Goal: Transaction & Acquisition: Purchase product/service

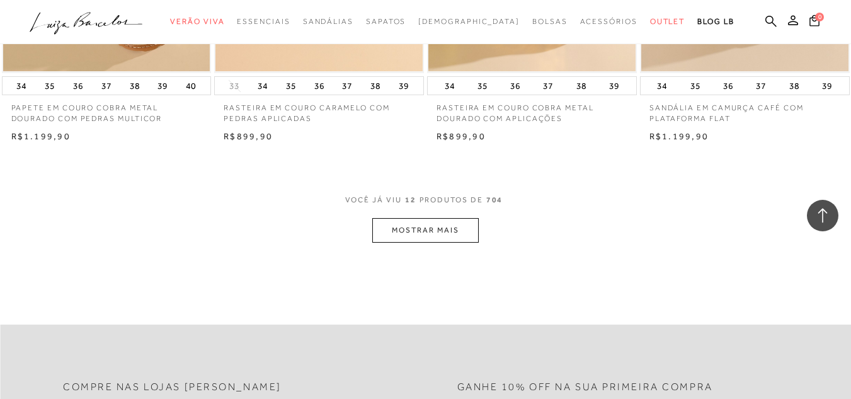
scroll to position [1196, 0]
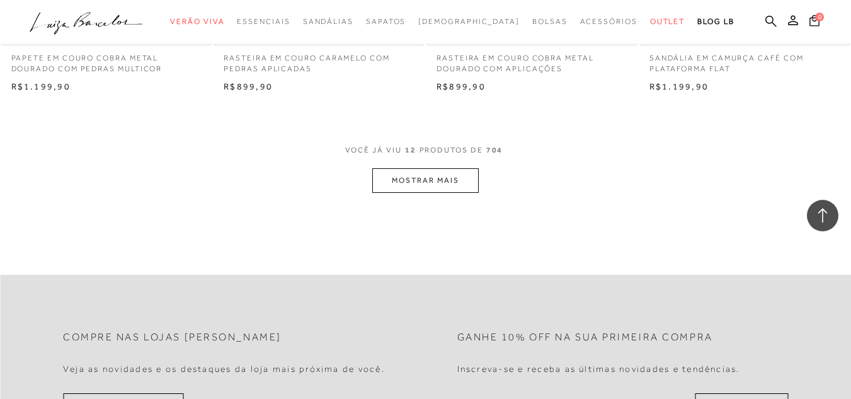
click at [424, 181] on button "MOSTRAR MAIS" at bounding box center [425, 180] width 106 height 25
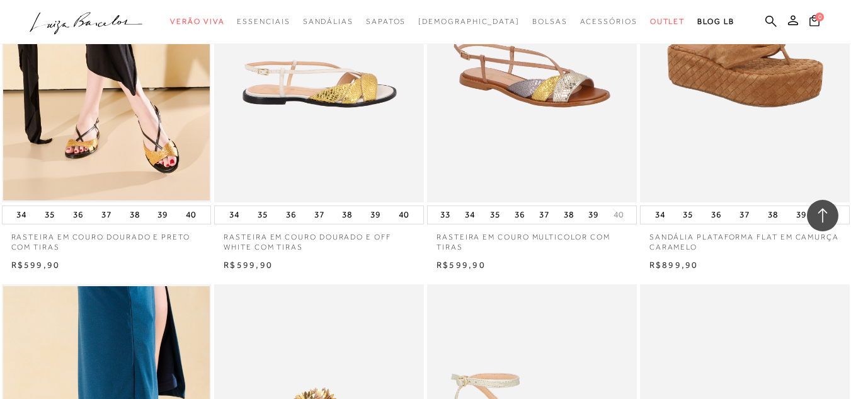
scroll to position [1385, 0]
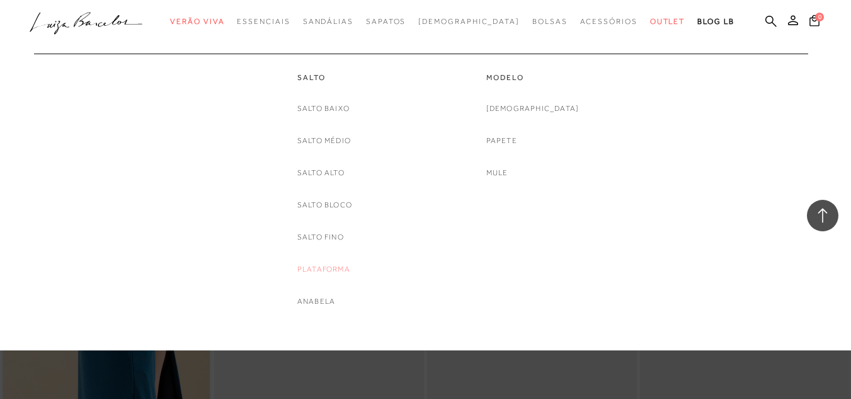
click at [329, 270] on link "Plataforma" at bounding box center [323, 269] width 53 height 13
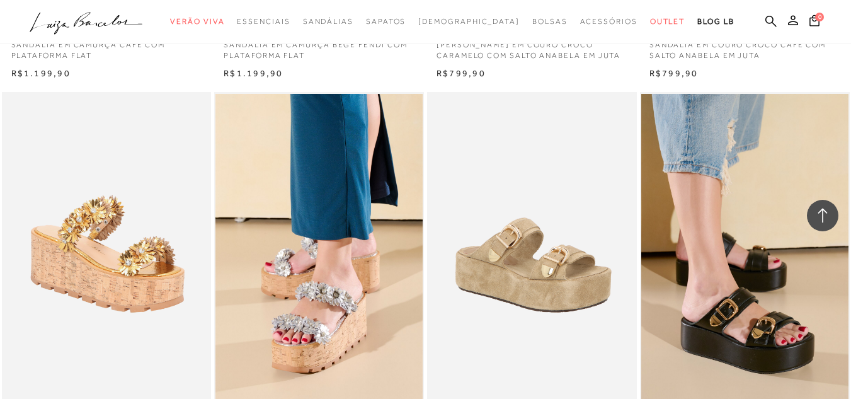
scroll to position [819, 0]
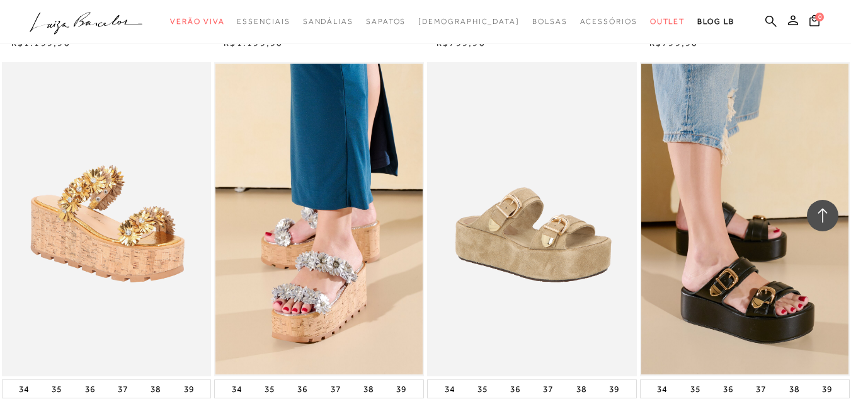
click at [556, 251] on img at bounding box center [532, 219] width 208 height 314
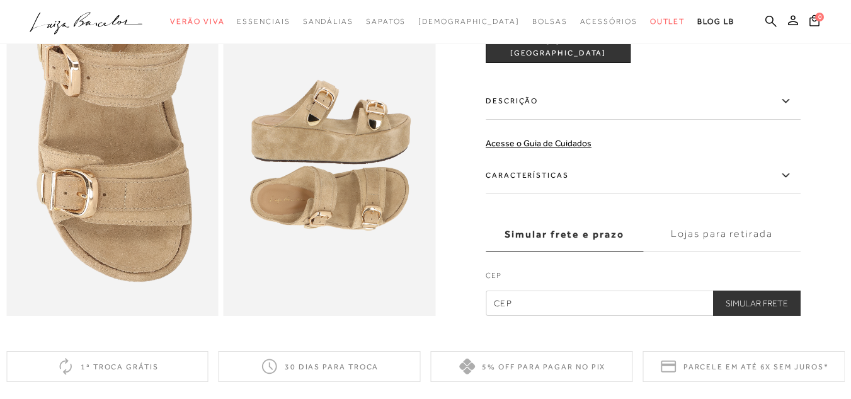
scroll to position [630, 0]
click at [520, 119] on label "Descrição" at bounding box center [643, 100] width 315 height 37
click at [0, 0] on input "Descrição" at bounding box center [0, 0] width 0 height 0
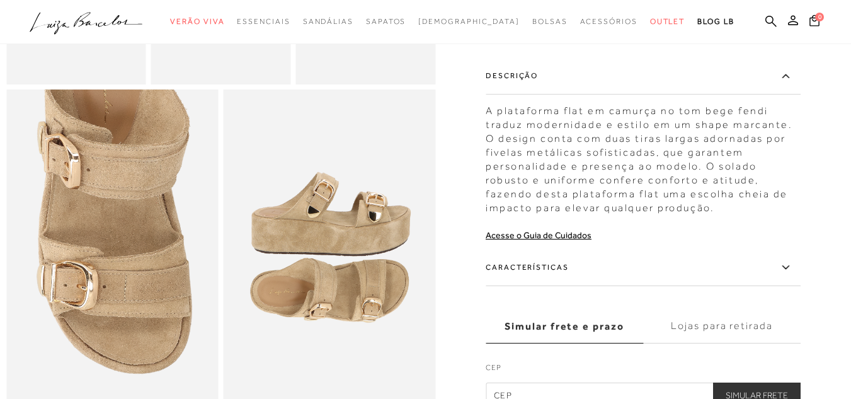
scroll to position [567, 0]
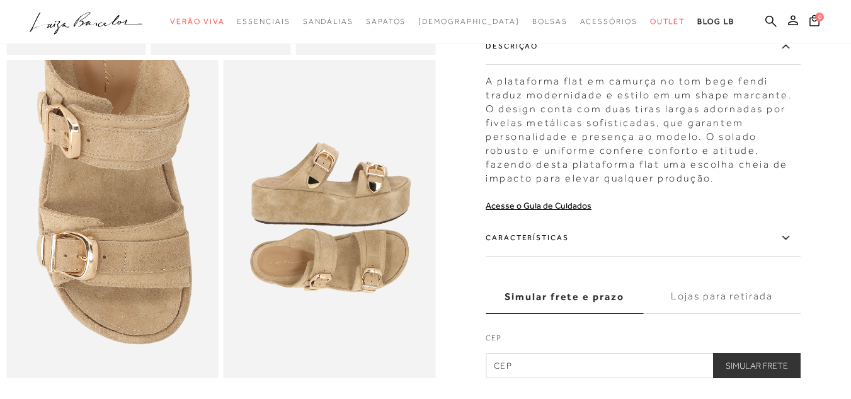
click at [547, 249] on label "Características" at bounding box center [643, 238] width 315 height 37
click at [0, 0] on input "Características" at bounding box center [0, 0] width 0 height 0
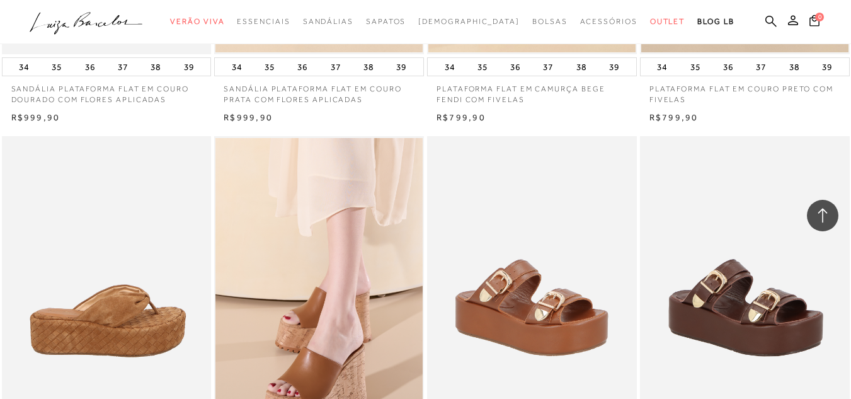
scroll to position [1196, 0]
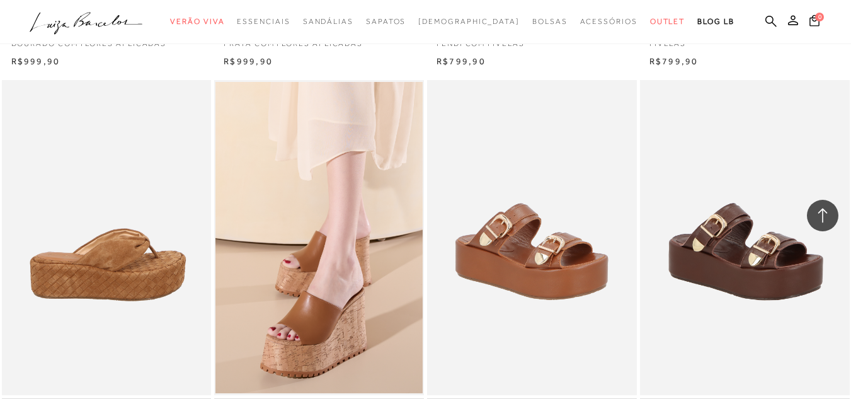
click at [132, 260] on img at bounding box center [107, 237] width 208 height 314
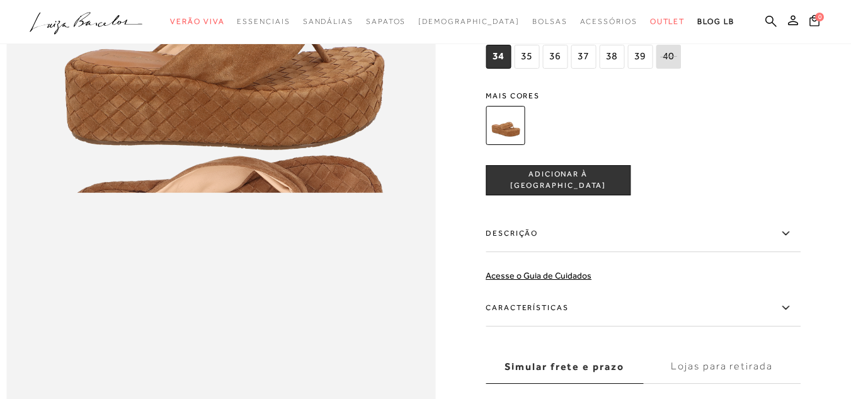
scroll to position [882, 0]
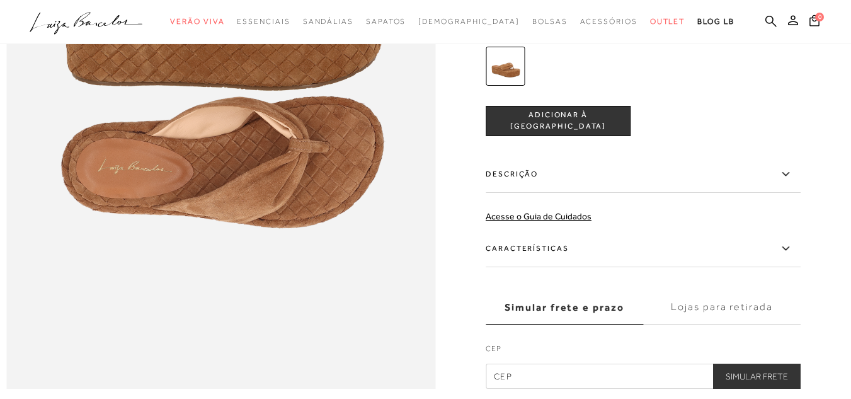
click at [531, 267] on label "Características" at bounding box center [643, 248] width 315 height 37
click at [0, 0] on input "Características" at bounding box center [0, 0] width 0 height 0
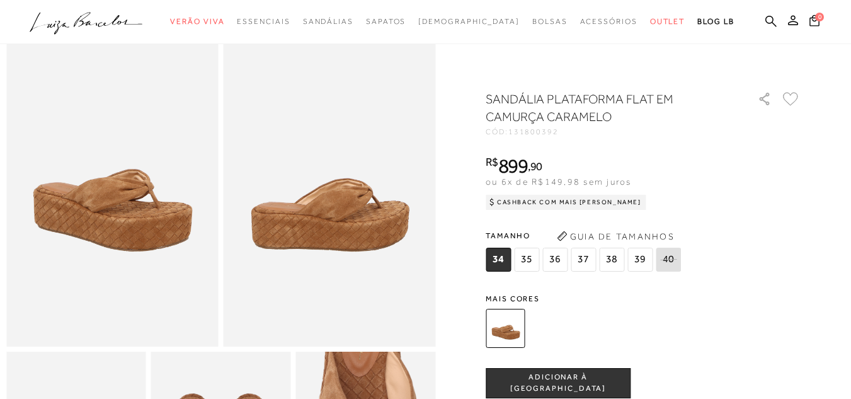
scroll to position [0, 0]
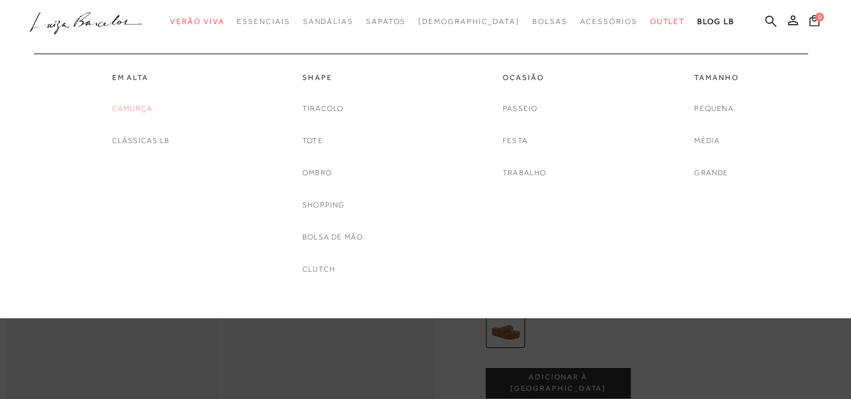
click at [141, 105] on link "Camurça" at bounding box center [132, 108] width 40 height 13
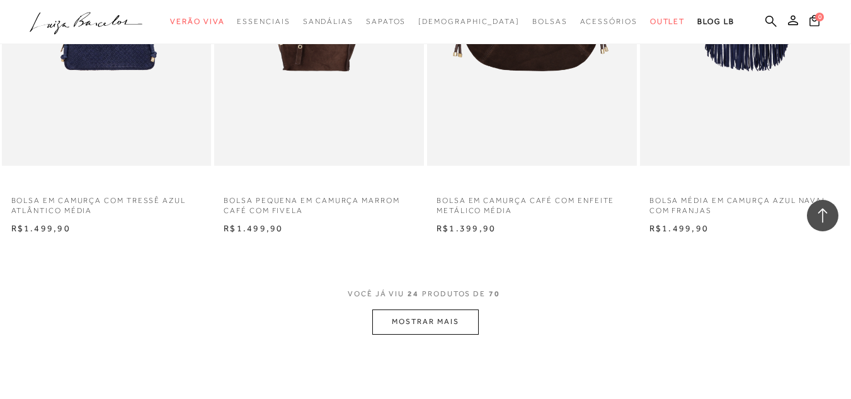
scroll to position [2078, 0]
